Goal: Check status: Check status

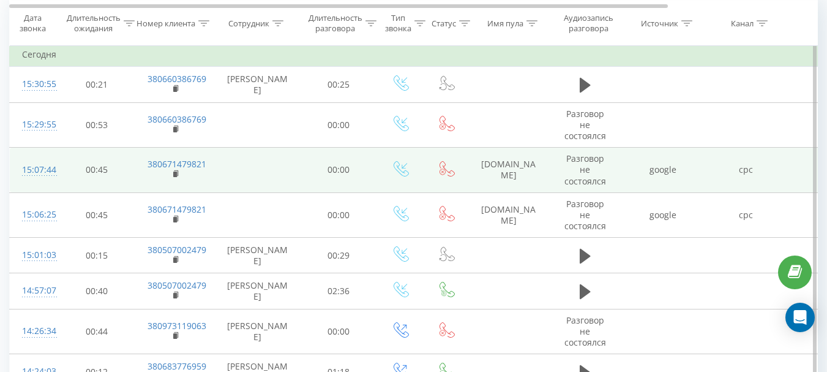
scroll to position [143, 0]
